Goal: Task Accomplishment & Management: Complete application form

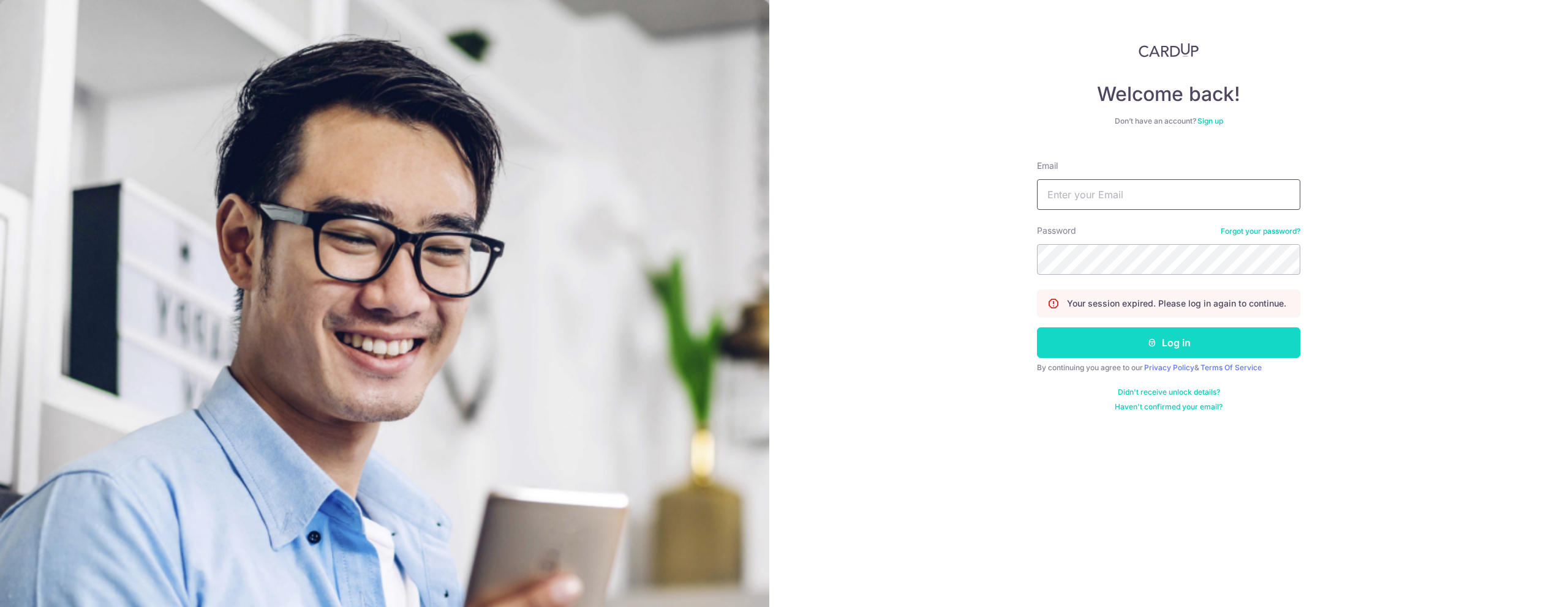
type input "[EMAIL_ADDRESS][DOMAIN_NAME]"
click at [1176, 343] on button "Log in" at bounding box center [1168, 343] width 263 height 30
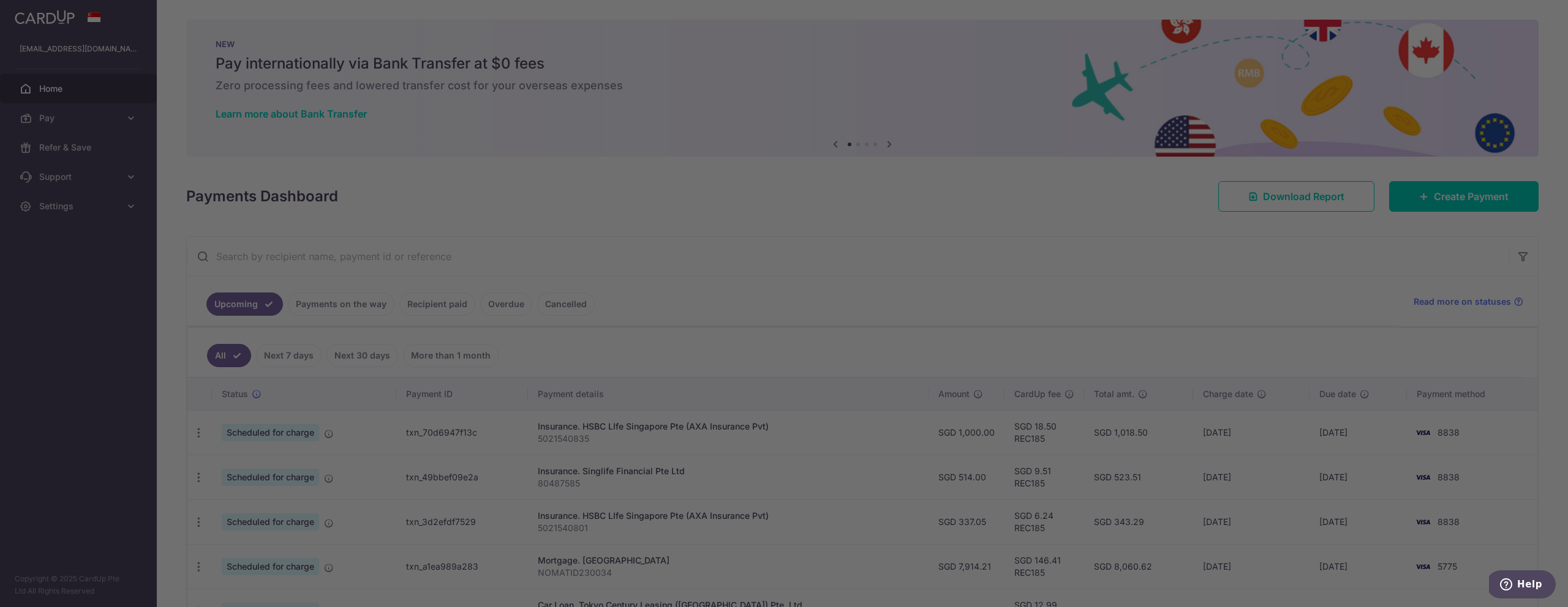
click at [1480, 193] on div at bounding box center [792, 306] width 1584 height 614
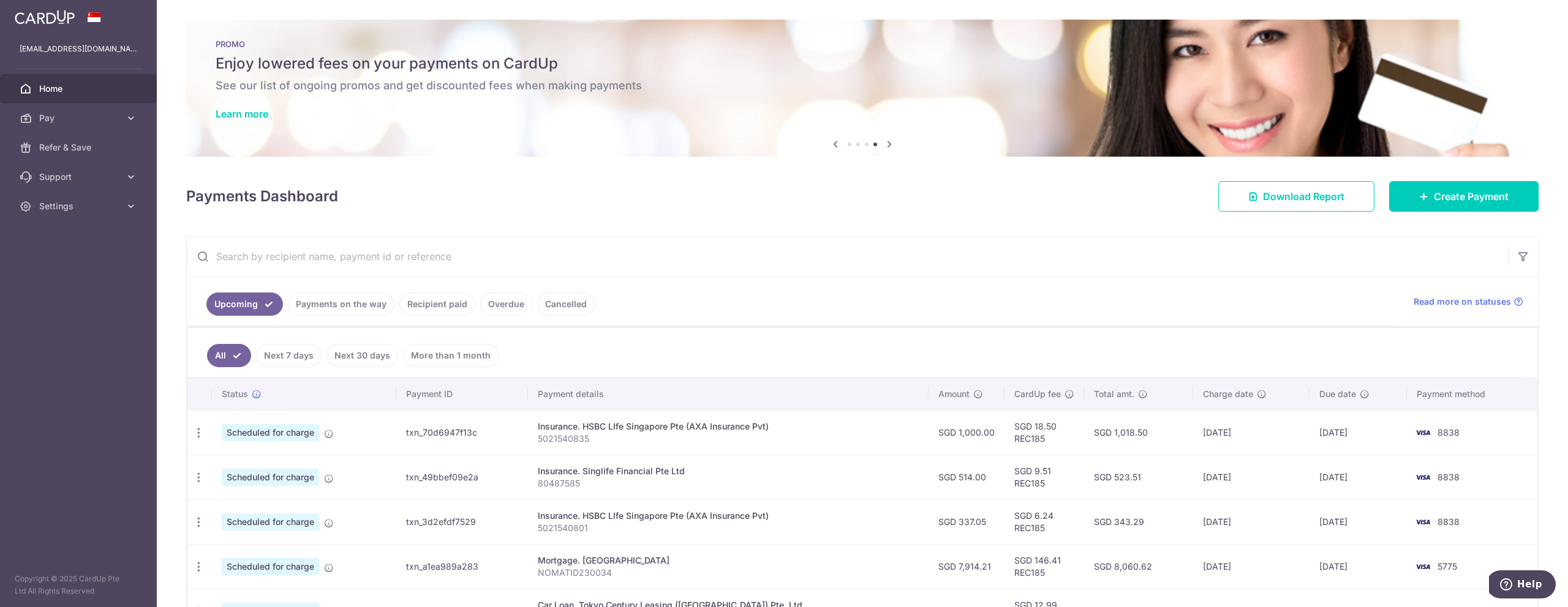
click at [581, 193] on div "Payments Dashboard Download Report Create Payment" at bounding box center [863, 194] width 1353 height 36
click at [824, 207] on div "Payments Dashboard Download Report Create Payment" at bounding box center [863, 194] width 1353 height 36
click at [1447, 199] on span "Create Payment" at bounding box center [1471, 197] width 74 height 15
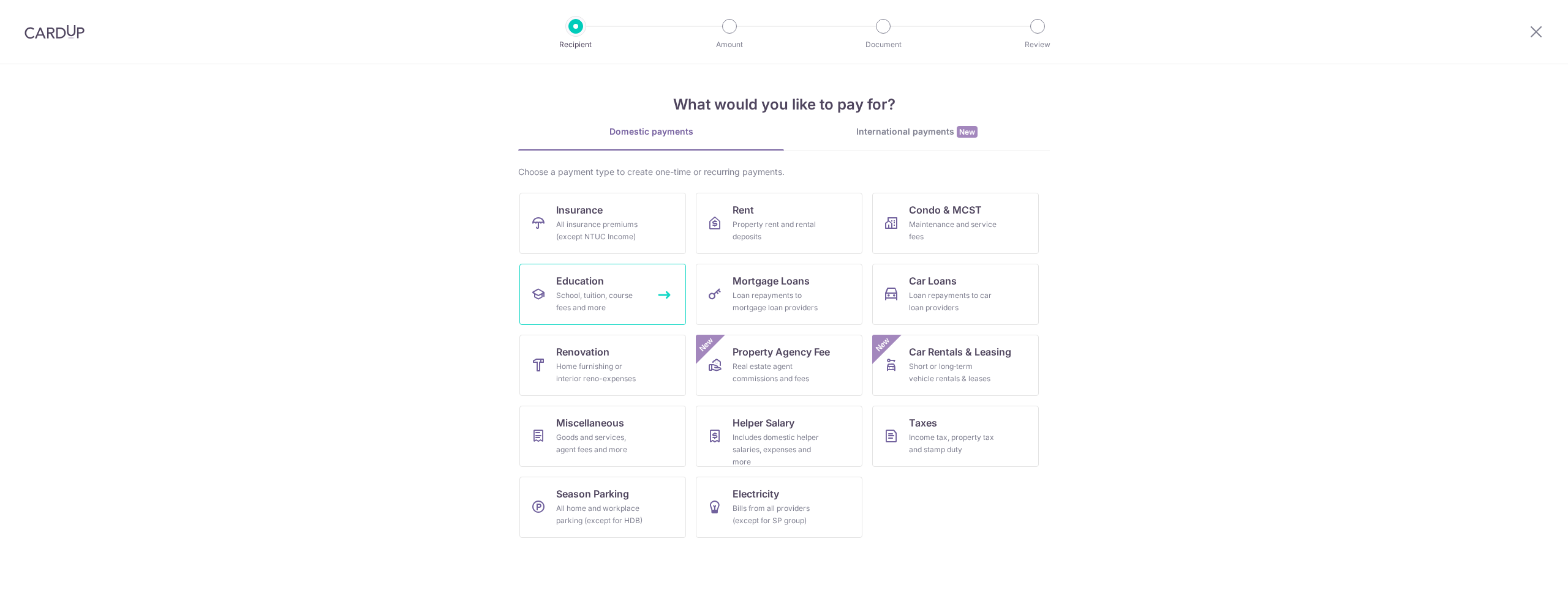
click at [639, 298] on div "School, tuition, course fees and more" at bounding box center [601, 302] width 89 height 25
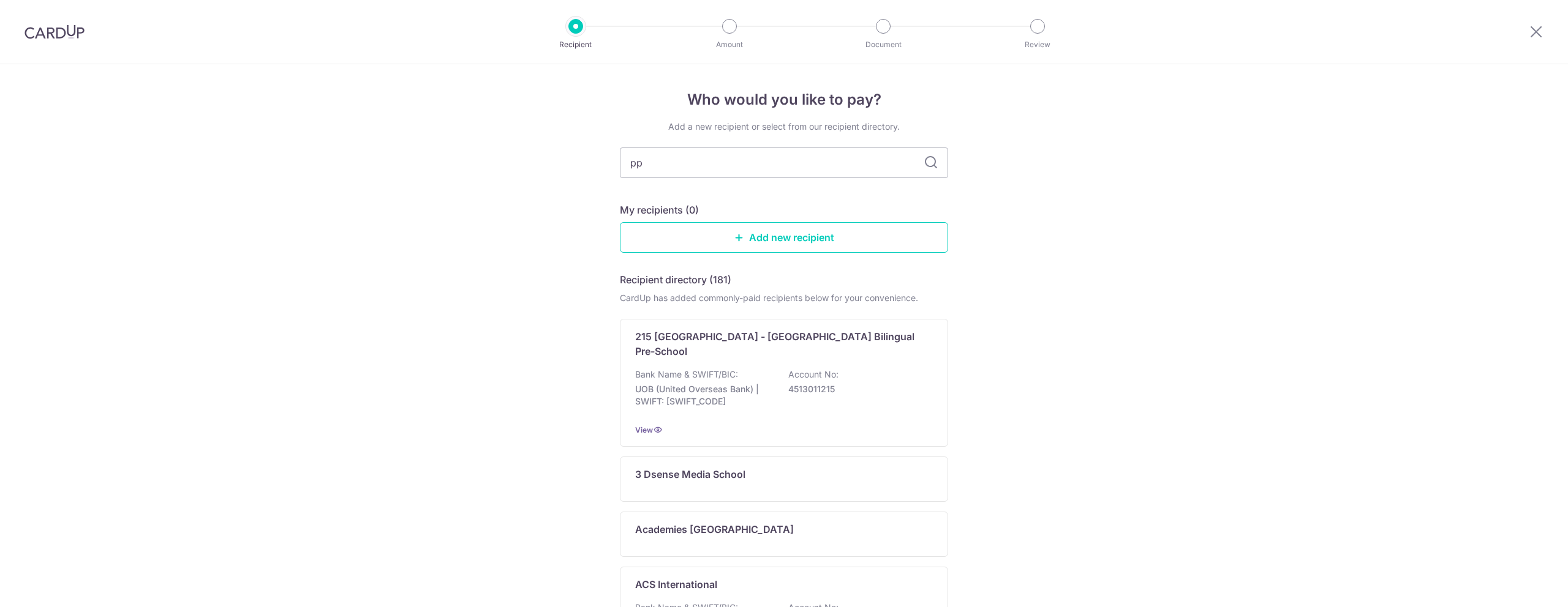
type input "p"
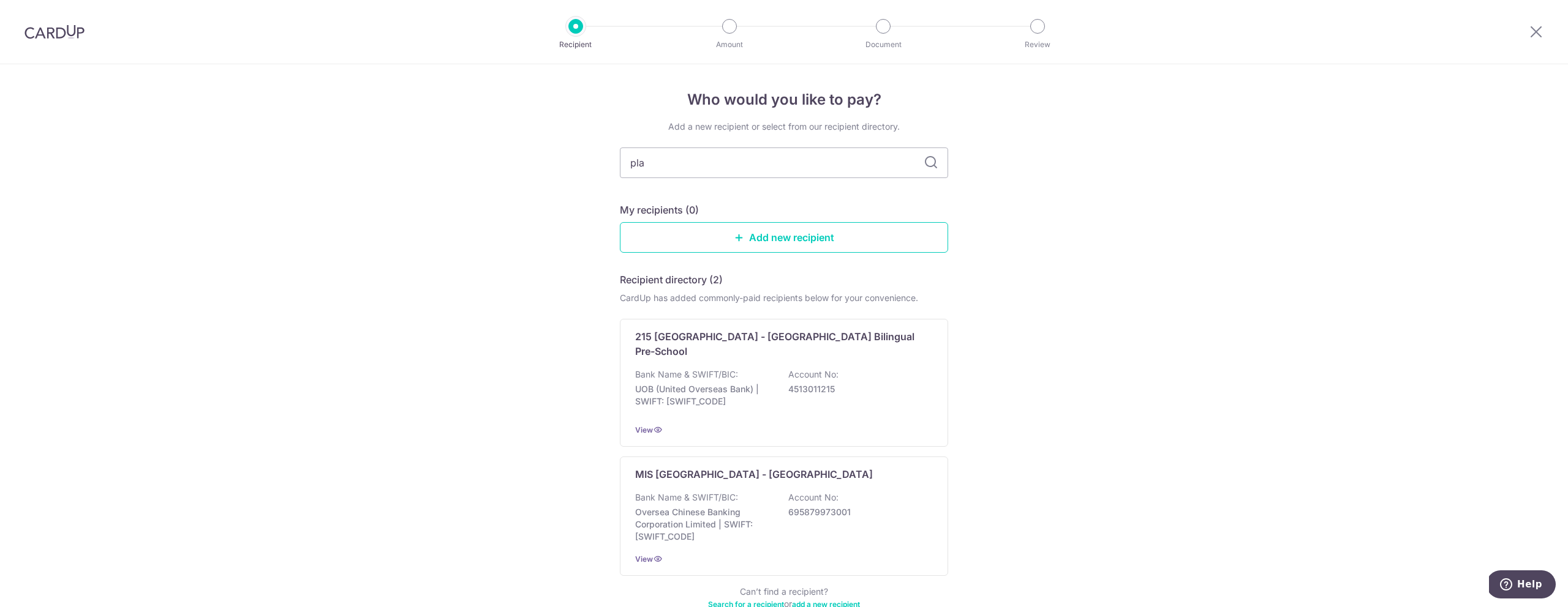
type input "play"
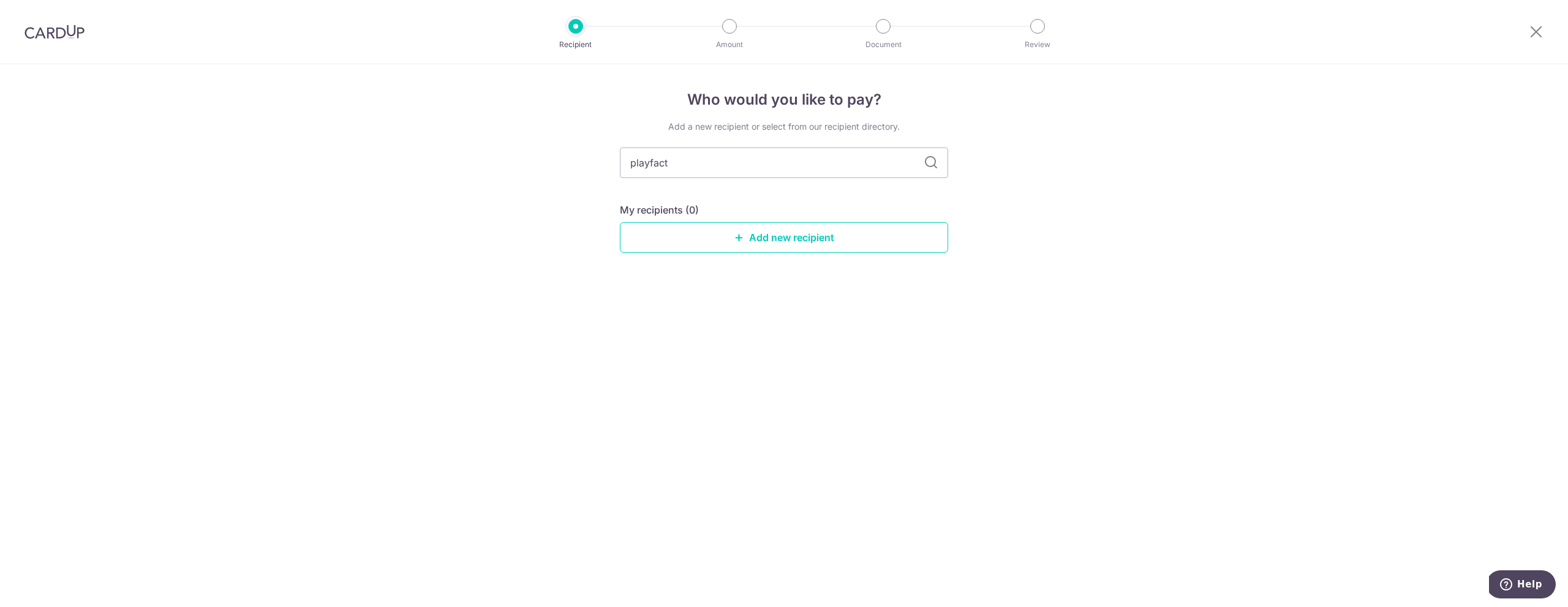
type input "playfacto"
click at [920, 158] on input "playfacto" at bounding box center [784, 163] width 328 height 30
click at [934, 162] on icon at bounding box center [932, 163] width 15 height 15
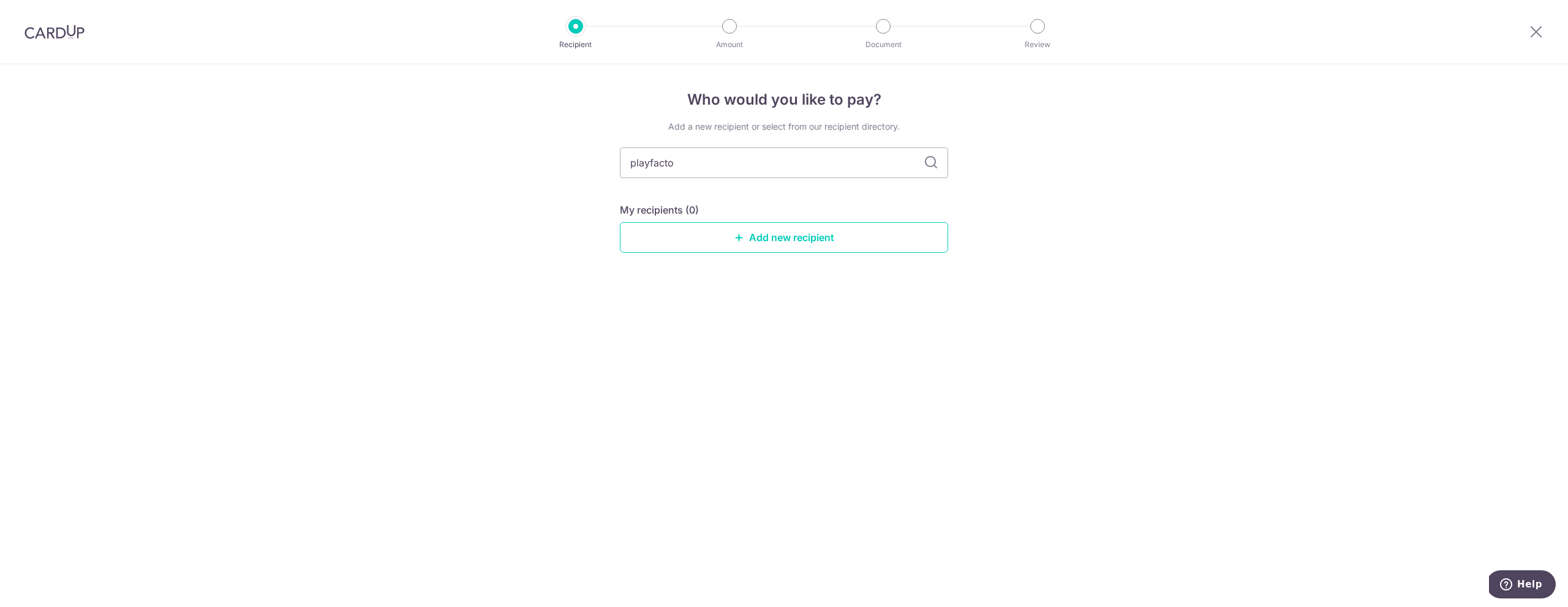
click at [934, 162] on icon at bounding box center [932, 163] width 15 height 15
click at [678, 165] on input "playfacto" at bounding box center [784, 163] width 328 height 30
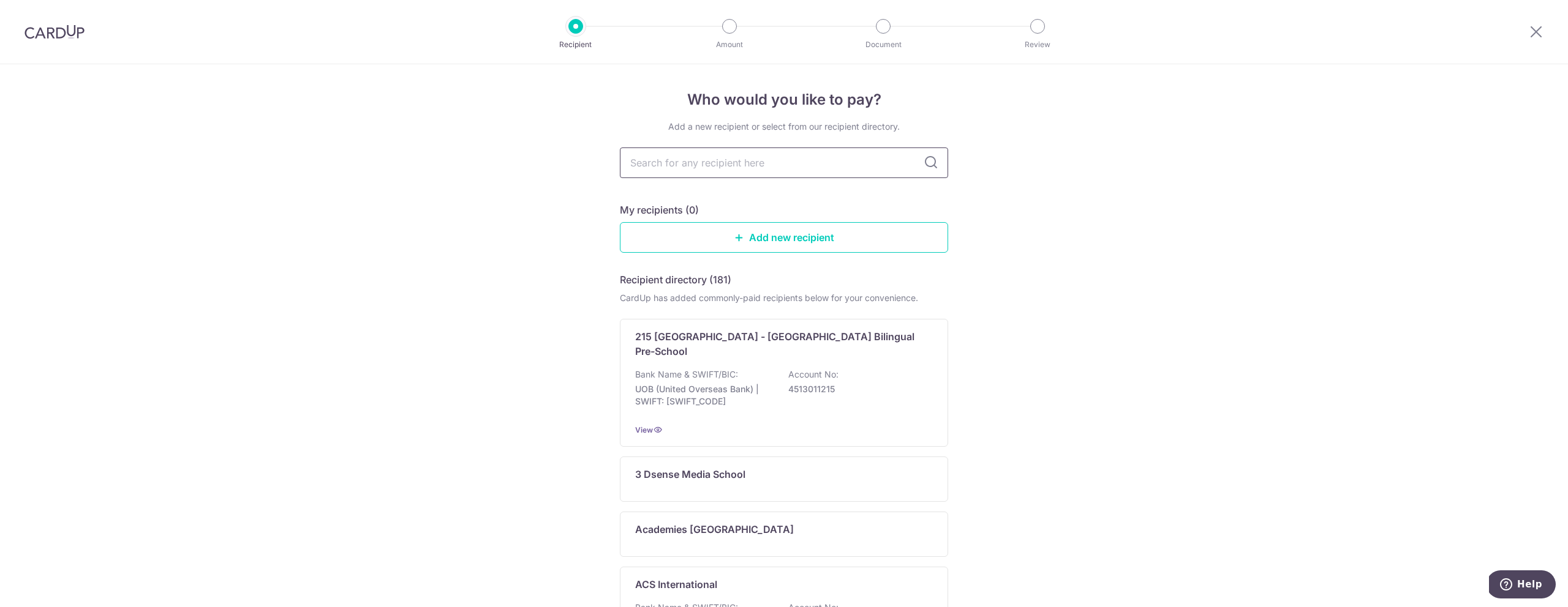
click at [699, 169] on input "text" at bounding box center [784, 163] width 328 height 30
type input "seran"
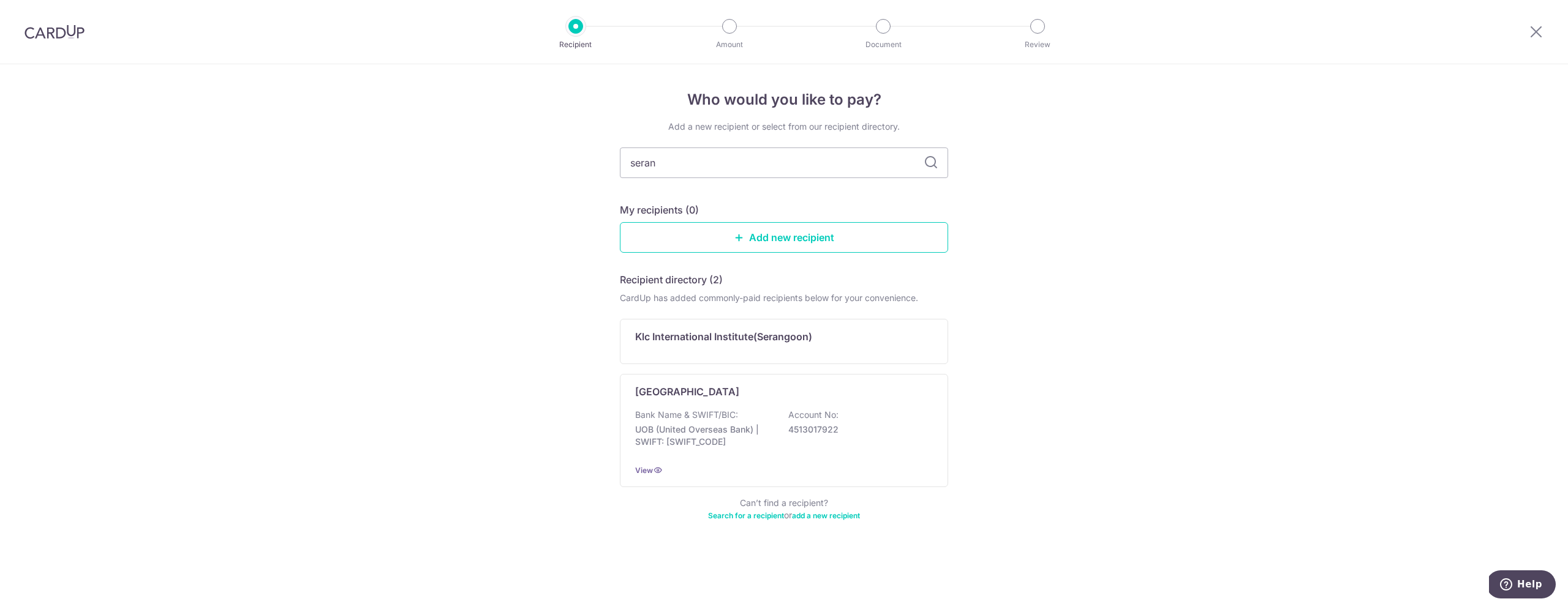
type input "serano"
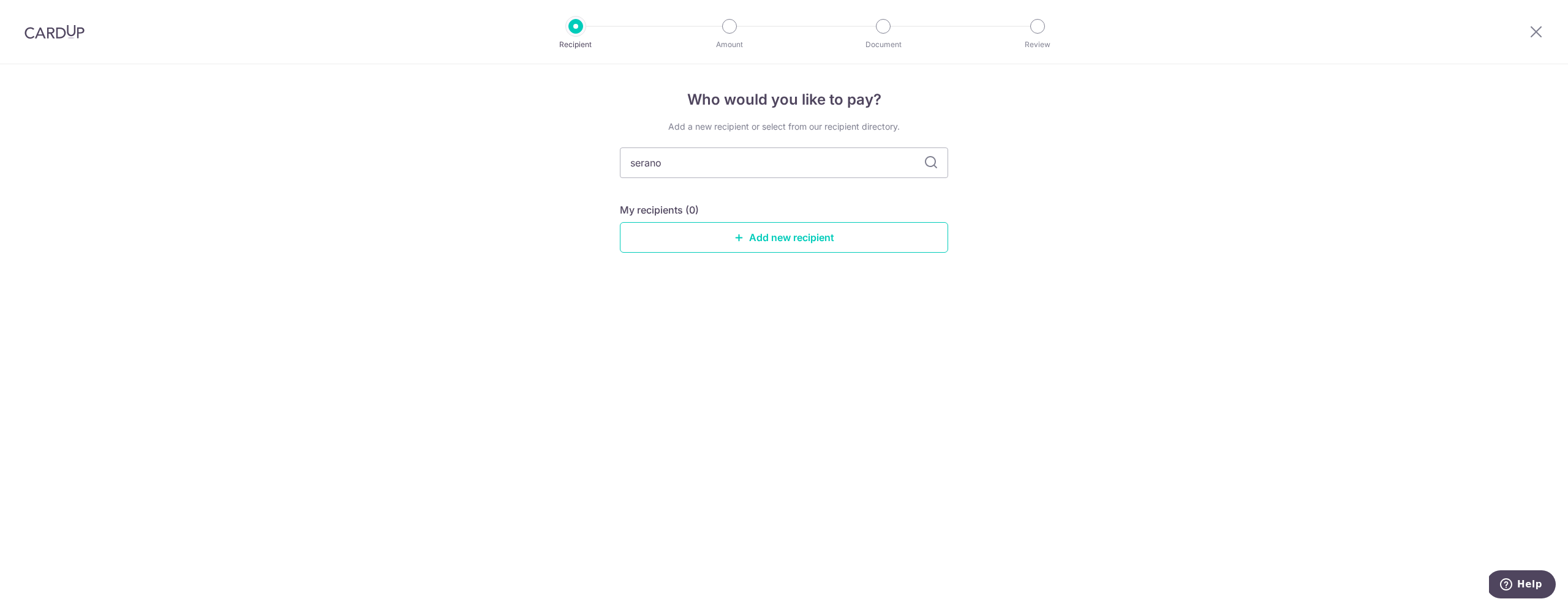
type input "seran"
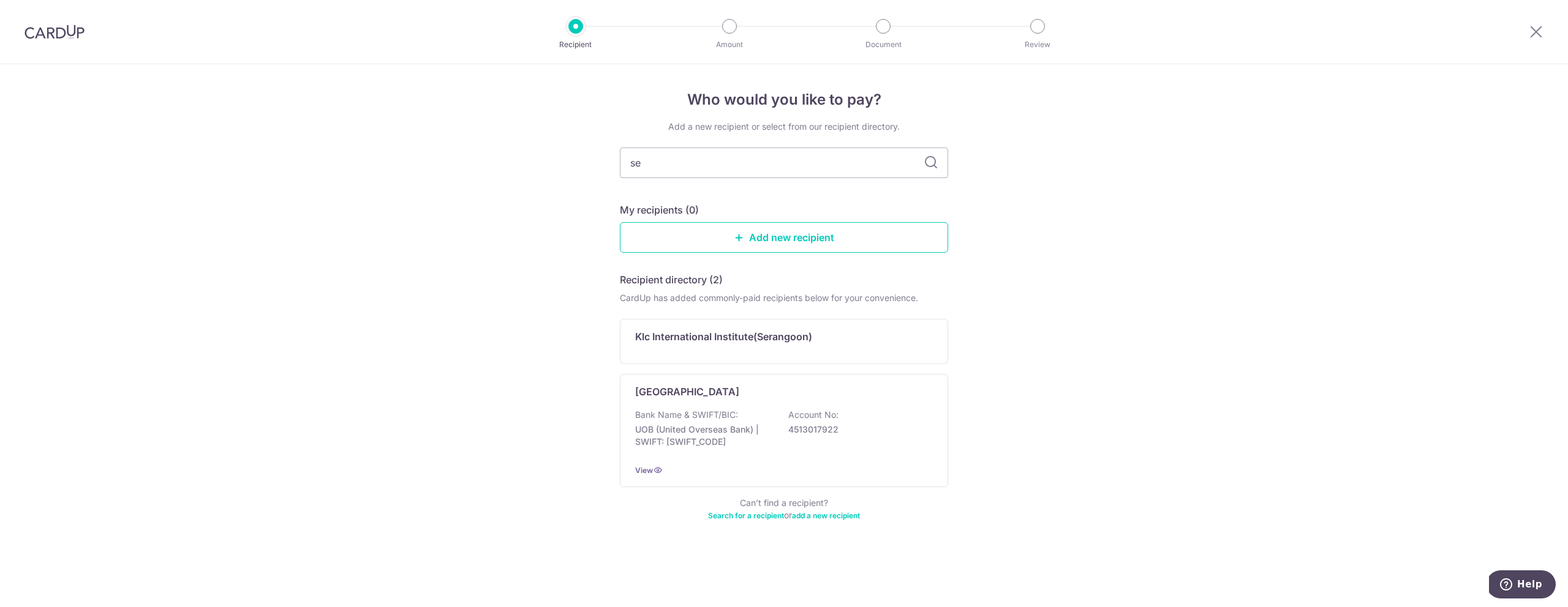
type input "s"
type input "p"
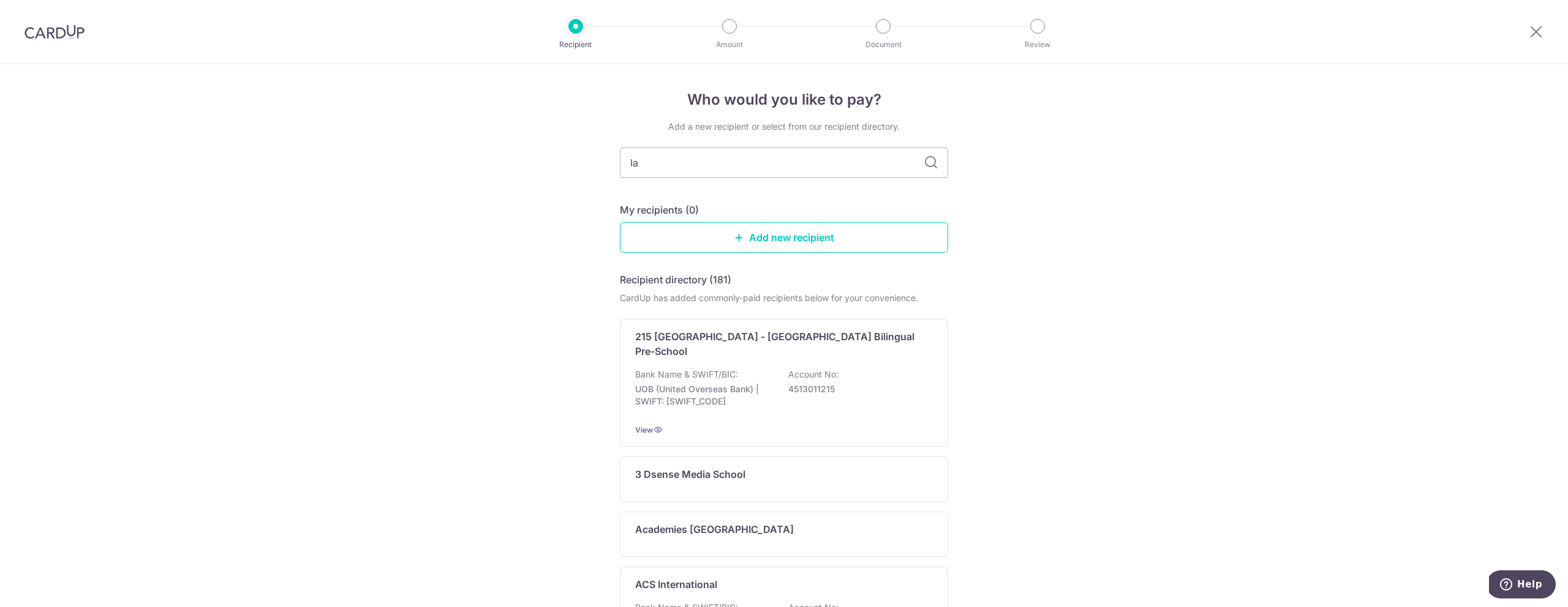
type input "lay"
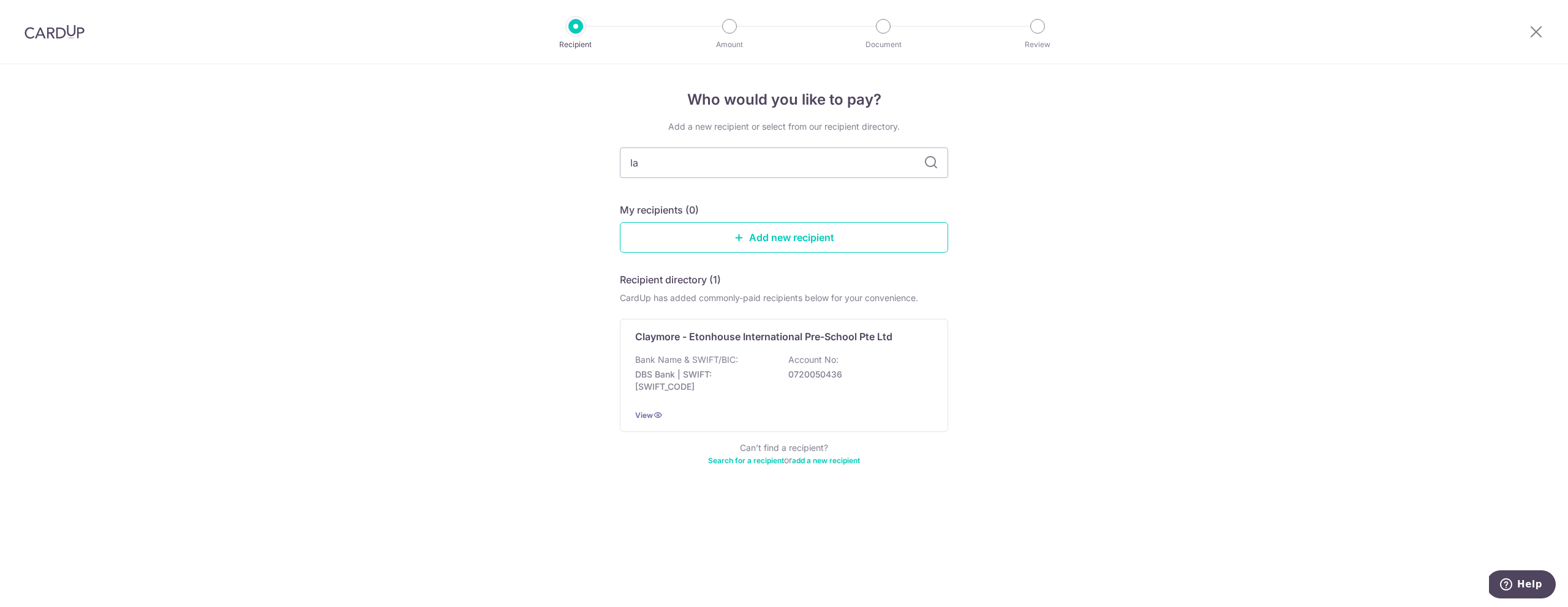
type input "l"
type input "play"
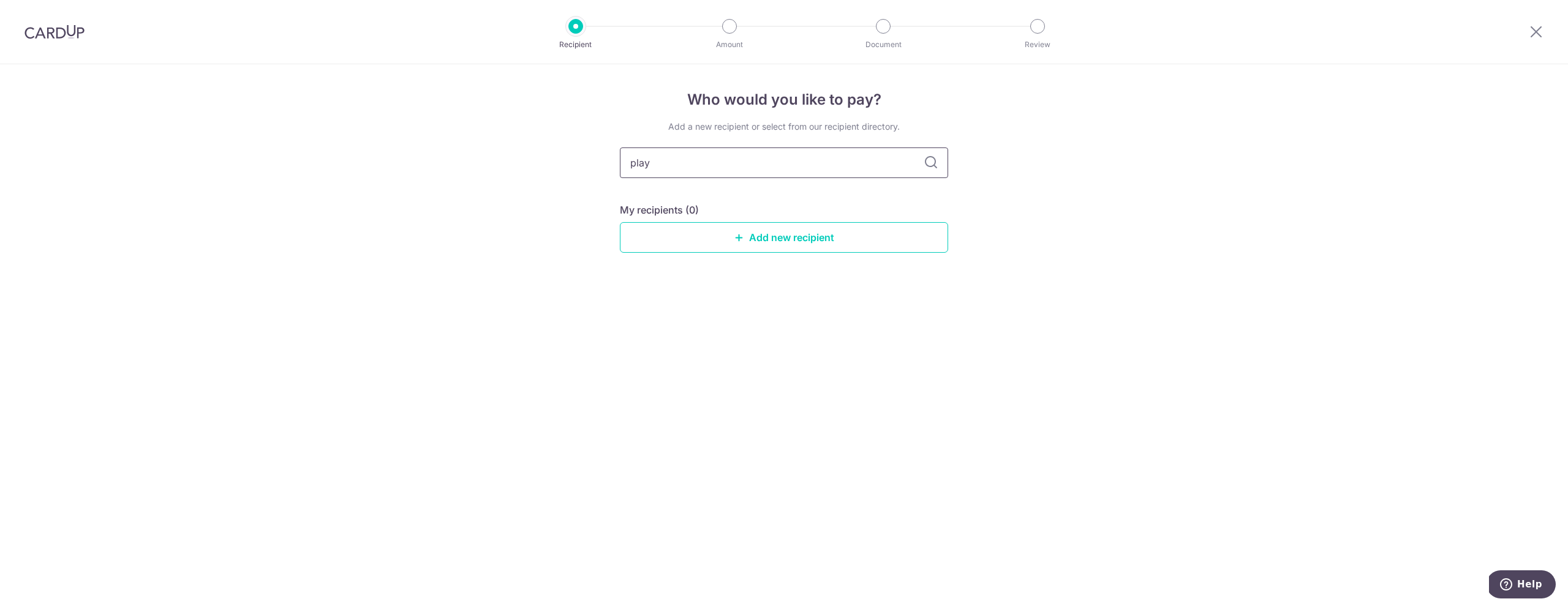
click at [662, 165] on input "play" at bounding box center [784, 163] width 328 height 30
click at [696, 160] on input "play" at bounding box center [784, 163] width 328 height 30
type input "playfacto"
click at [672, 171] on input "playfacto" at bounding box center [784, 163] width 328 height 30
click at [652, 170] on input "playfacto" at bounding box center [784, 163] width 328 height 30
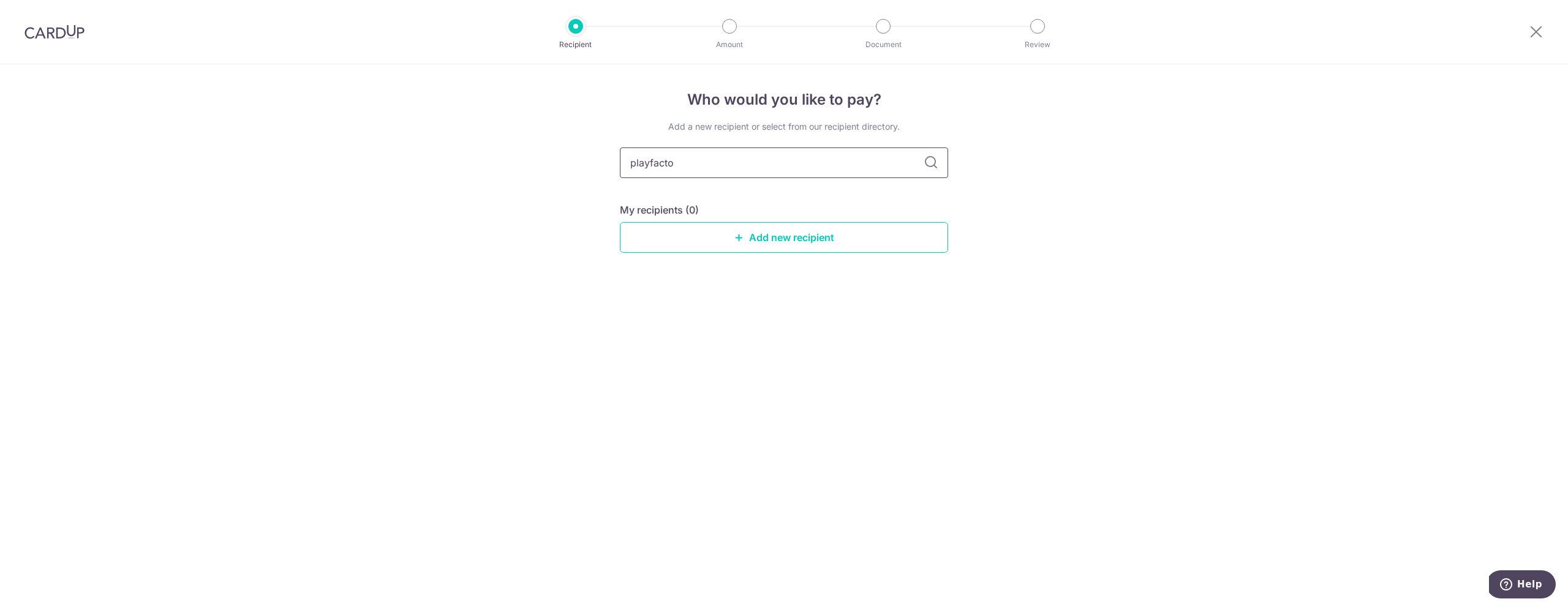
click at [640, 165] on input "playfacto" at bounding box center [784, 163] width 328 height 30
click at [652, 165] on input "playfacto" at bounding box center [784, 163] width 328 height 30
click at [863, 169] on input "playfacto" at bounding box center [784, 163] width 328 height 30
type input "p"
